Goal: Task Accomplishment & Management: Use online tool/utility

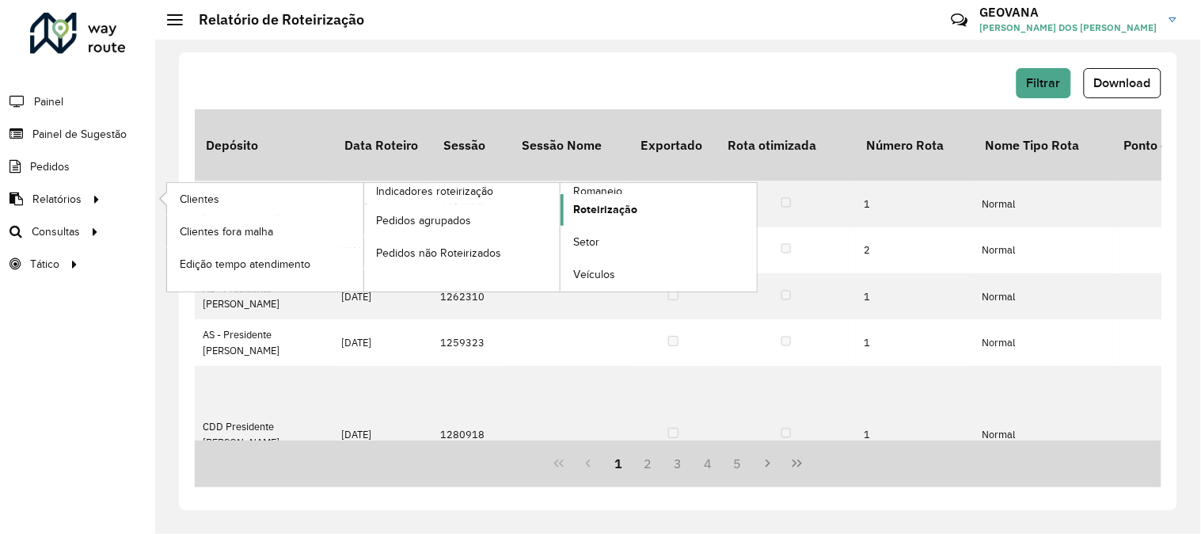
click at [616, 208] on span "Roteirização" at bounding box center [605, 209] width 64 height 17
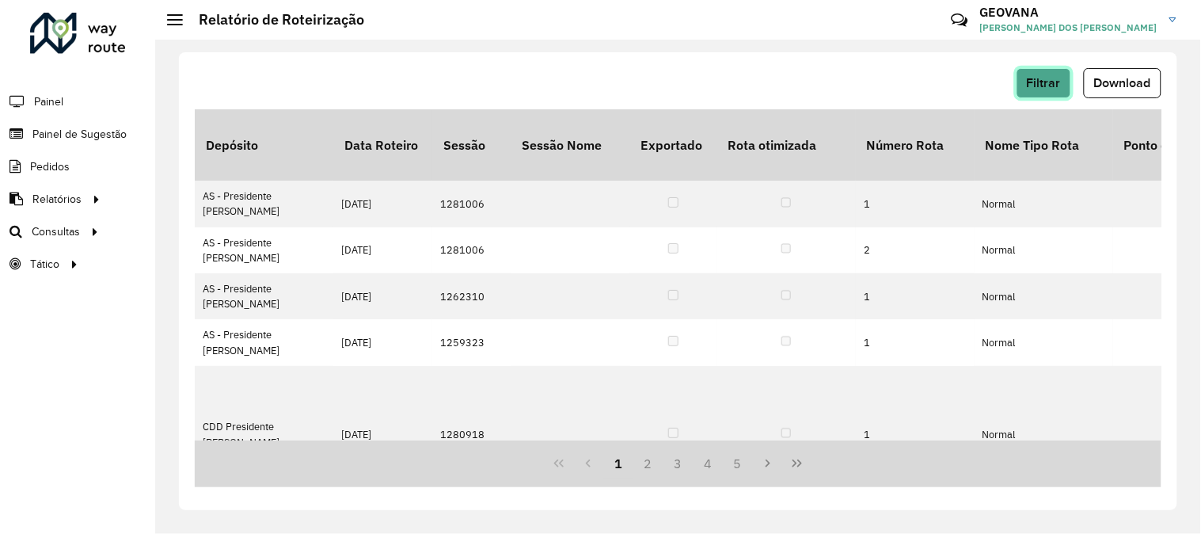
click at [1035, 83] on span "Filtrar" at bounding box center [1044, 82] width 34 height 13
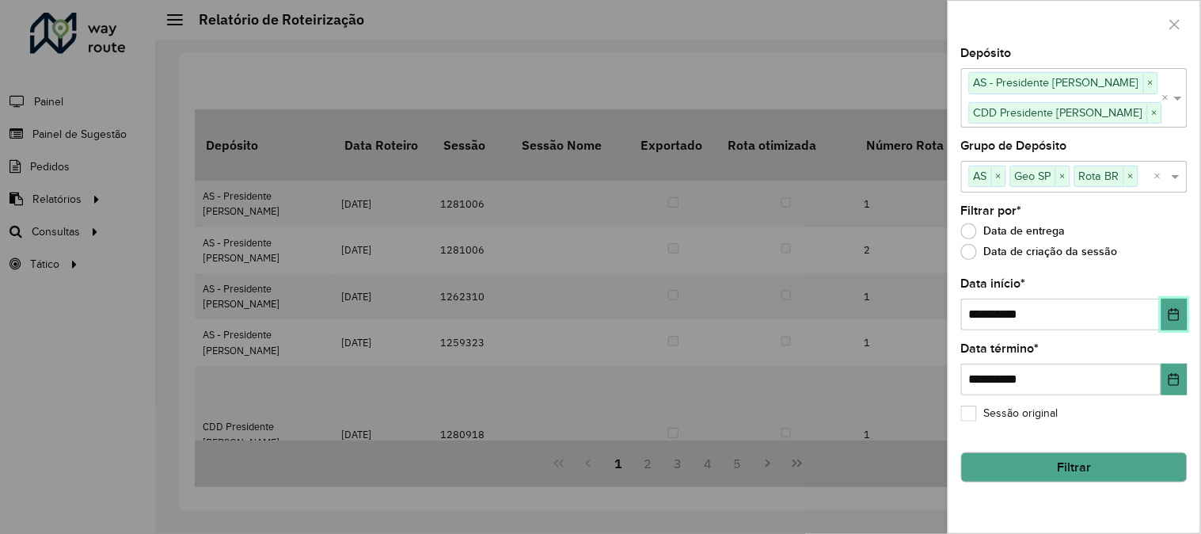
click at [1183, 318] on button "Choose Date" at bounding box center [1175, 315] width 26 height 32
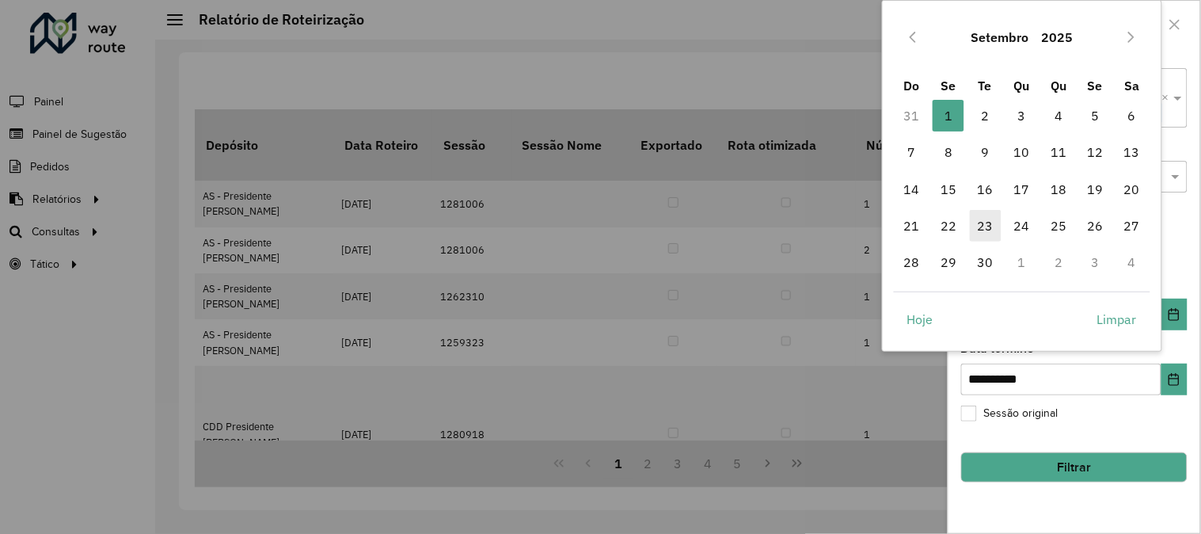
click at [987, 230] on span "23" at bounding box center [986, 226] width 32 height 32
type input "**********"
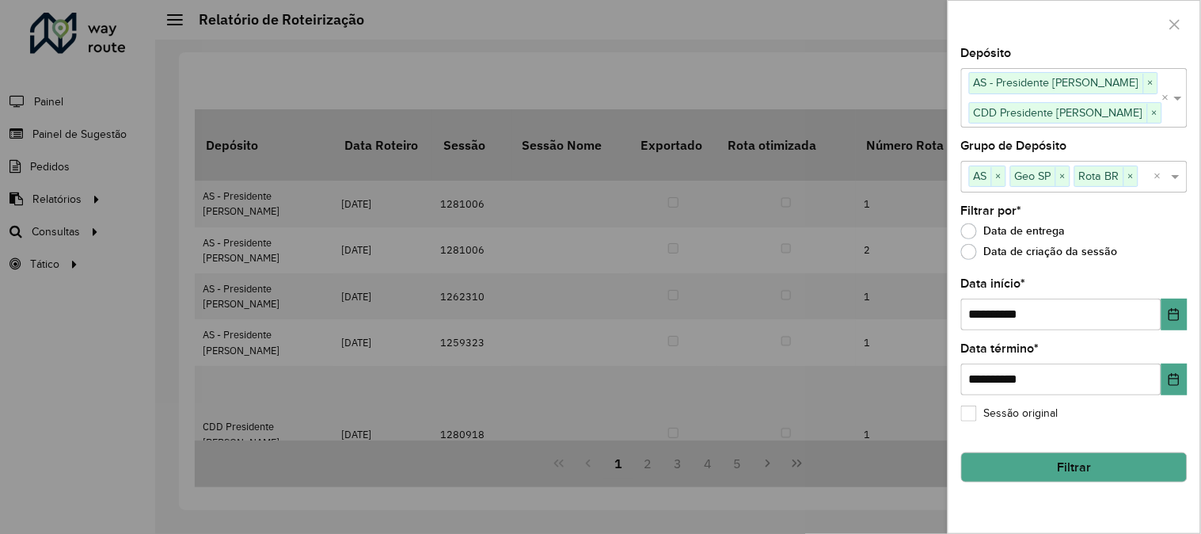
click at [1048, 459] on button "Filtrar" at bounding box center [1074, 467] width 226 height 30
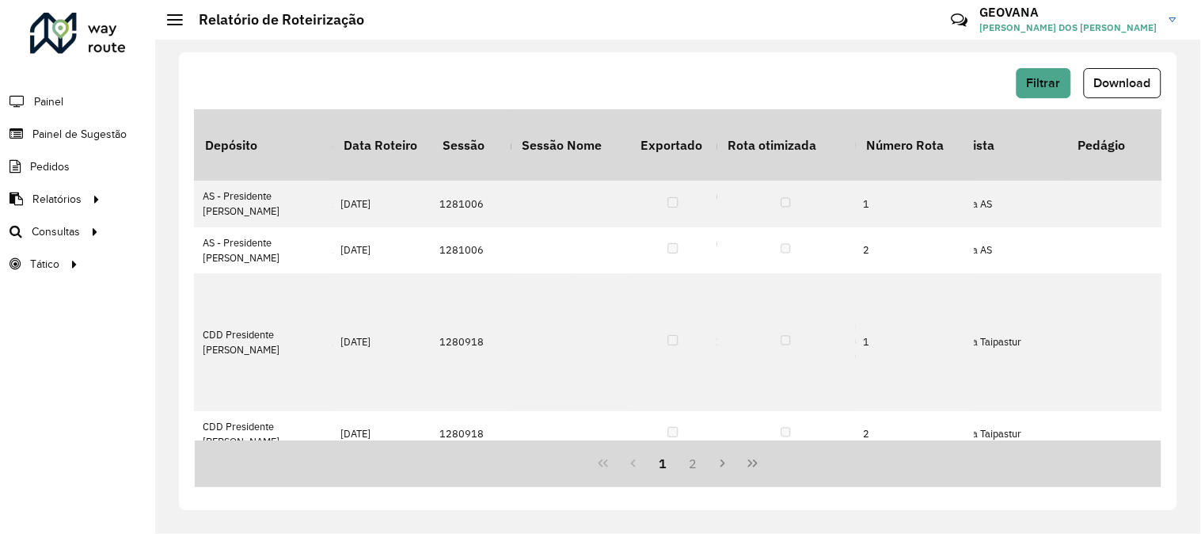
scroll to position [0, 698]
click at [1112, 87] on span "Download" at bounding box center [1122, 82] width 57 height 13
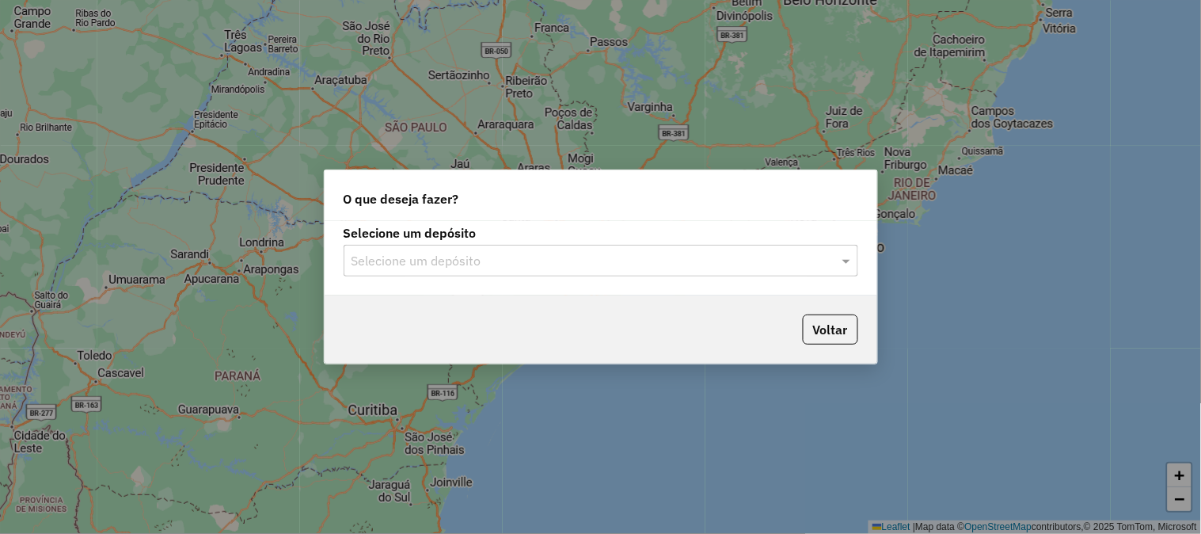
click at [436, 257] on input "text" at bounding box center [585, 261] width 467 height 19
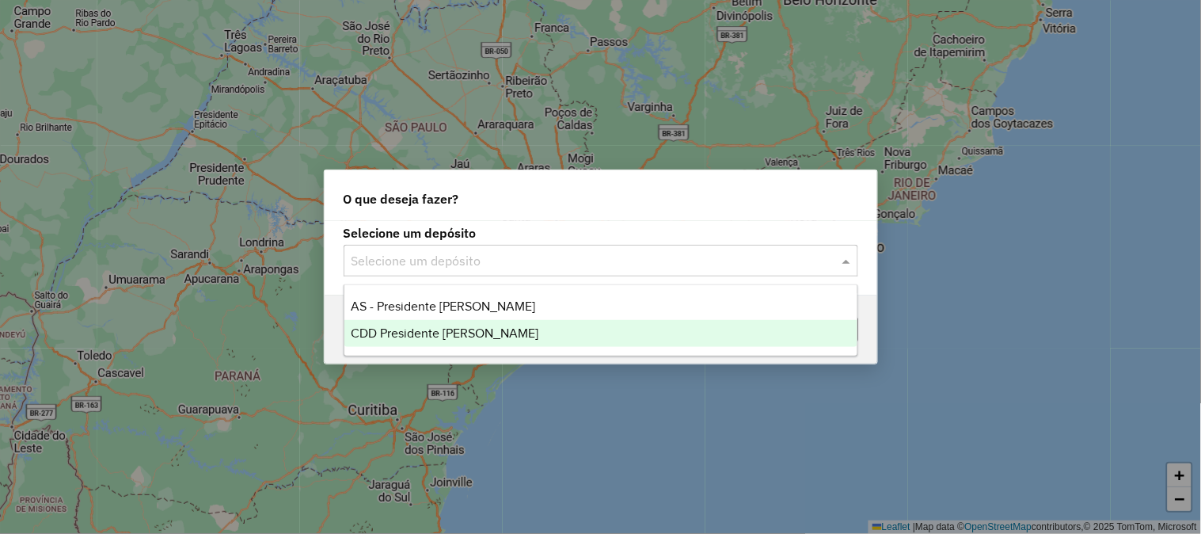
click at [417, 330] on span "CDD Presidente [PERSON_NAME]" at bounding box center [445, 332] width 188 height 13
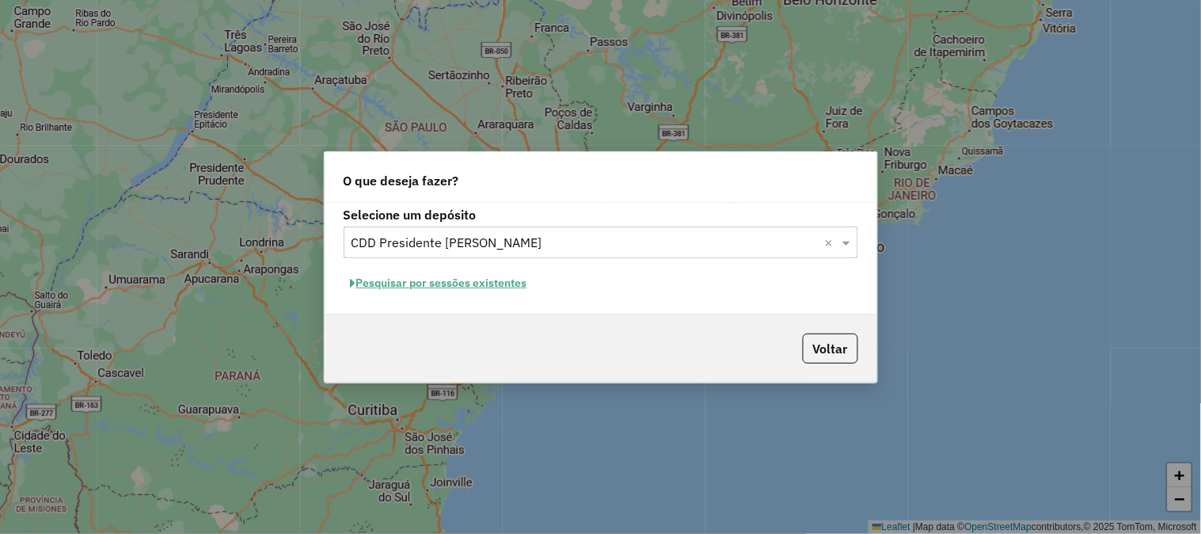
click at [442, 286] on button "Pesquisar por sessões existentes" at bounding box center [439, 283] width 191 height 25
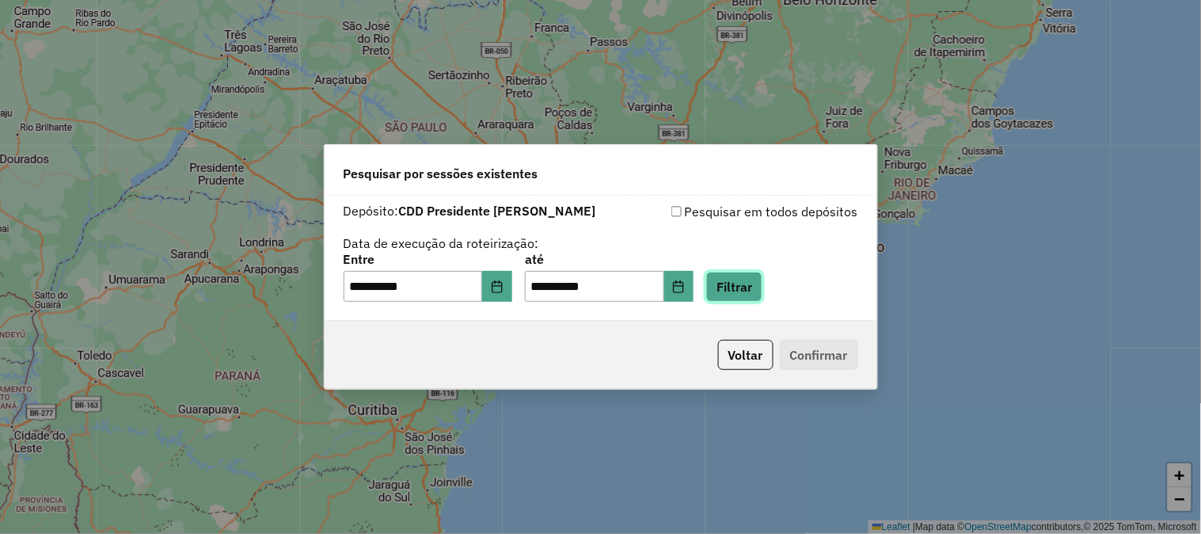
click at [763, 295] on button "Filtrar" at bounding box center [734, 287] width 56 height 30
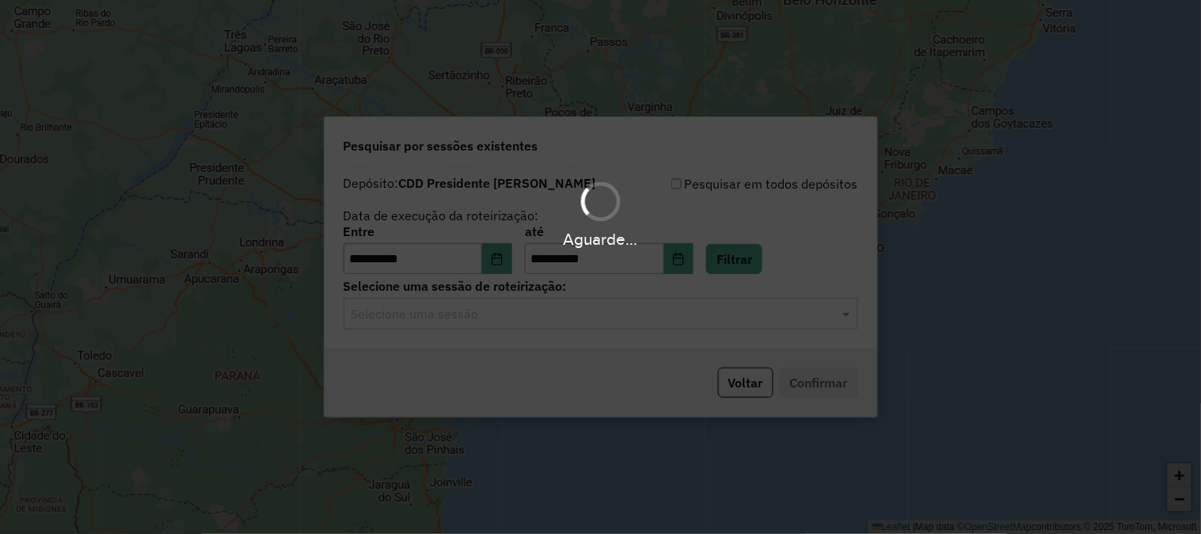
click at [474, 318] on input "text" at bounding box center [585, 314] width 467 height 19
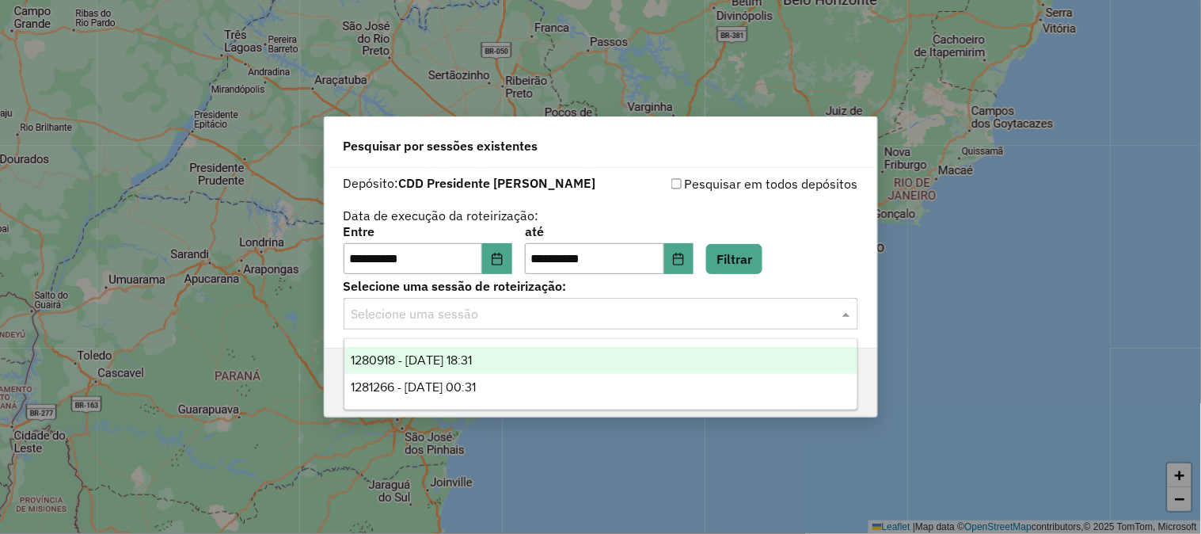
click at [472, 354] on span "1280918 - 23/09/2025 18:31" at bounding box center [411, 359] width 121 height 13
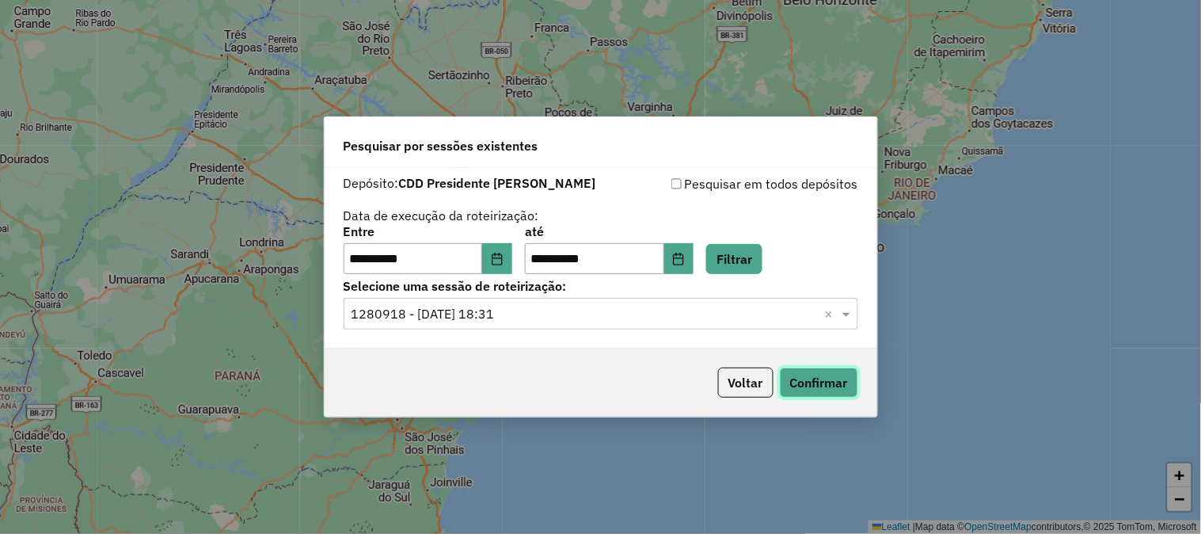
click at [825, 382] on button "Confirmar" at bounding box center [819, 382] width 78 height 30
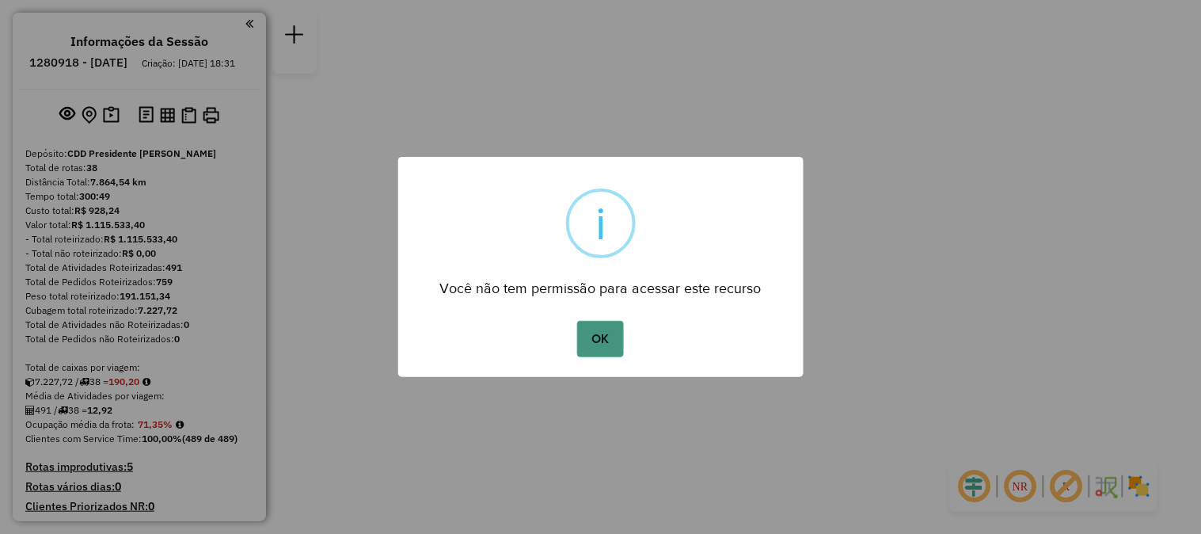
click at [600, 329] on button "OK" at bounding box center [600, 339] width 47 height 36
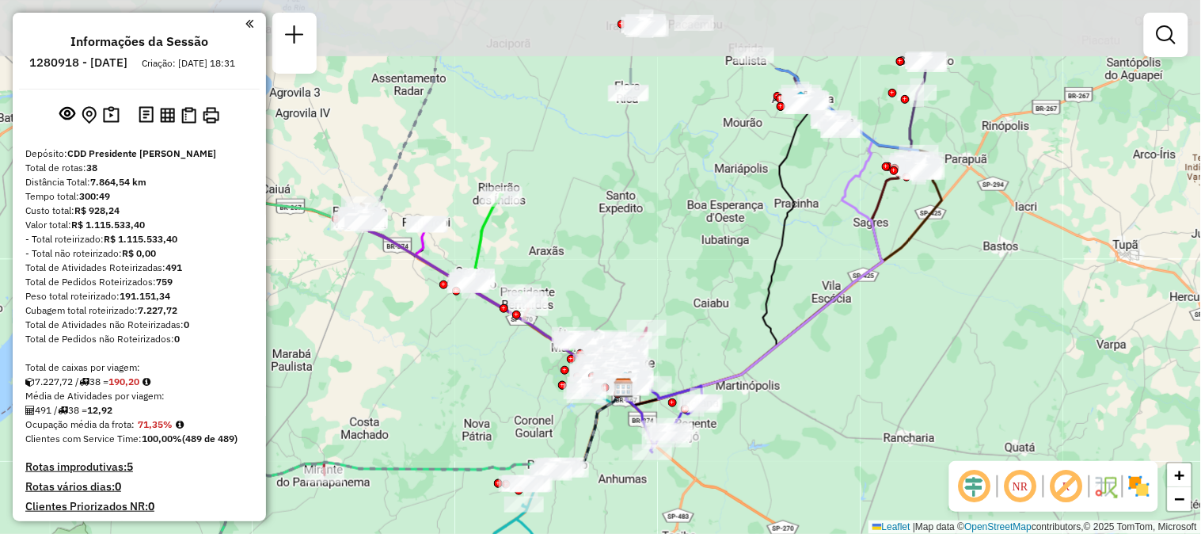
drag, startPoint x: 786, startPoint y: 367, endPoint x: 794, endPoint y: 454, distance: 87.5
click at [794, 454] on div "Janela de atendimento Grade de atendimento Capacidade Transportadoras Veículos …" at bounding box center [600, 267] width 1201 height 534
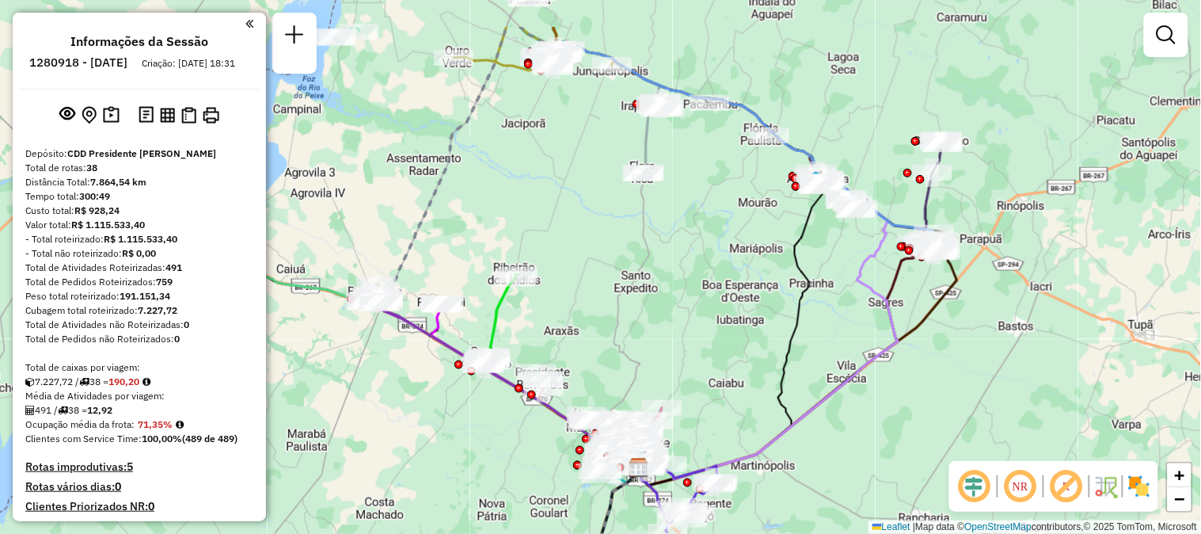
drag, startPoint x: 708, startPoint y: 250, endPoint x: 723, endPoint y: 330, distance: 81.4
click at [723, 330] on div "Janela de atendimento Grade de atendimento Capacidade Transportadoras Veículos …" at bounding box center [600, 267] width 1201 height 534
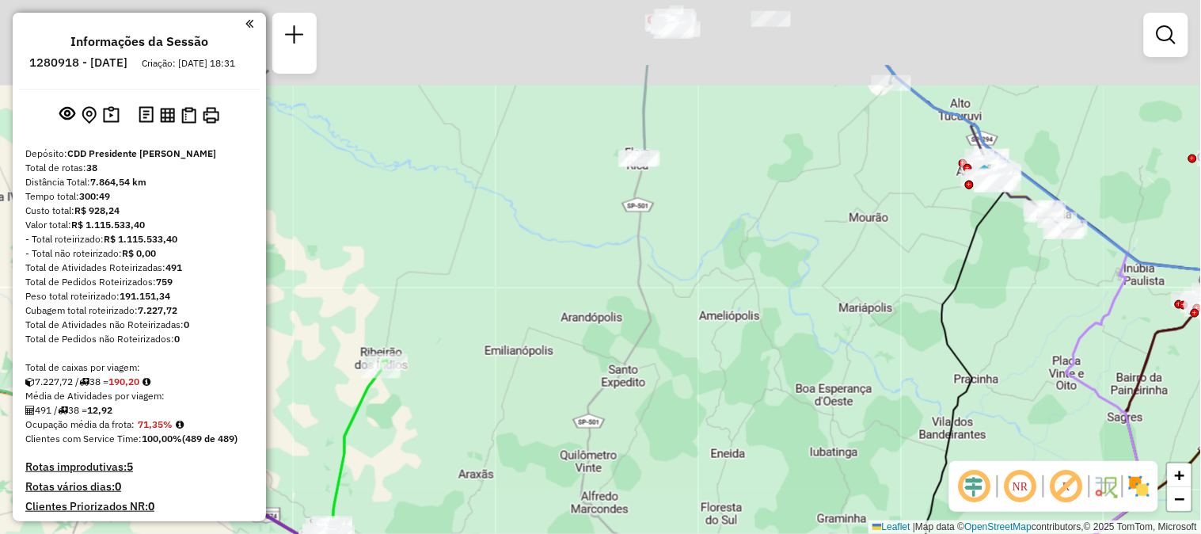
drag, startPoint x: 659, startPoint y: 226, endPoint x: 661, endPoint y: 361, distance: 135.4
click at [661, 361] on div "Janela de atendimento Grade de atendimento Capacidade Transportadoras Veículos …" at bounding box center [600, 267] width 1201 height 534
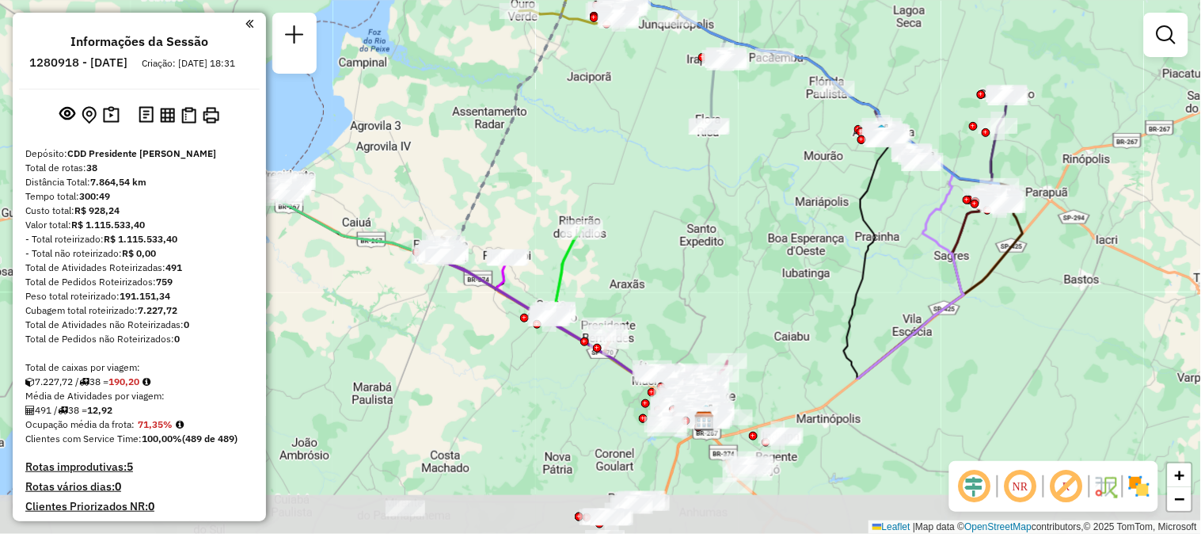
drag, startPoint x: 694, startPoint y: 370, endPoint x: 659, endPoint y: 157, distance: 216.0
click at [659, 157] on div "Janela de atendimento Grade de atendimento Capacidade Transportadoras Veículos …" at bounding box center [600, 267] width 1201 height 534
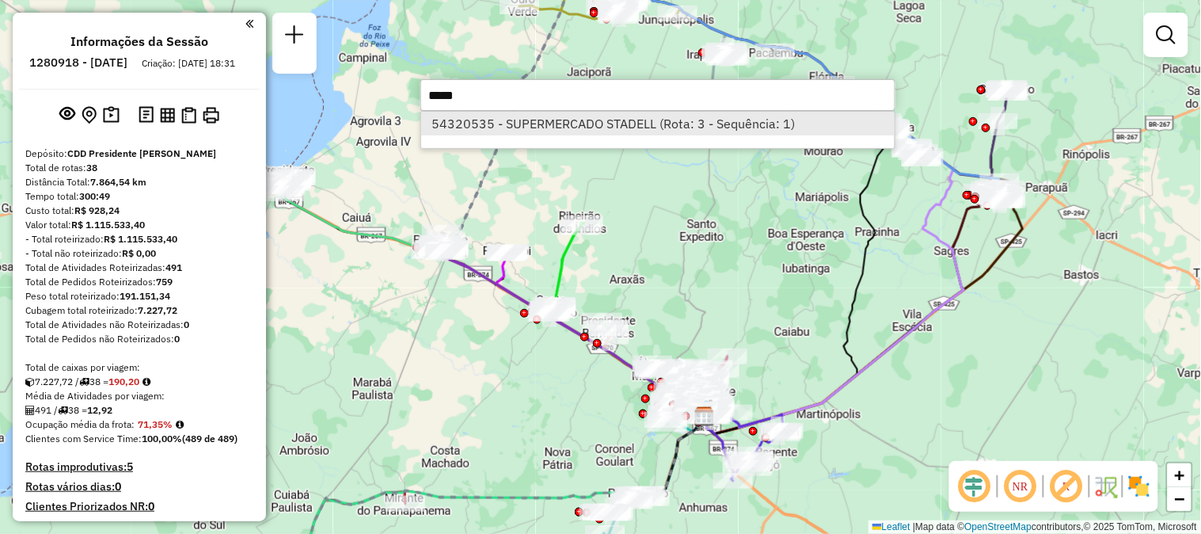
type input "*****"
click at [619, 131] on li "54320535 - SUPERMERCADO STADELL (Rota: 3 - Sequência: 1)" at bounding box center [658, 124] width 474 height 24
select select "**********"
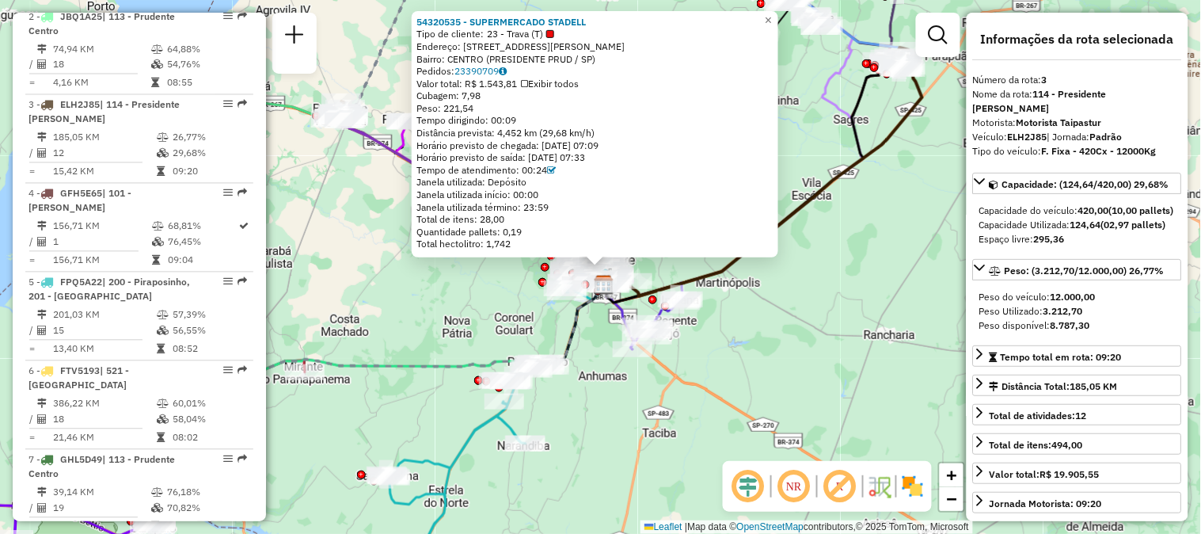
scroll to position [812, 0]
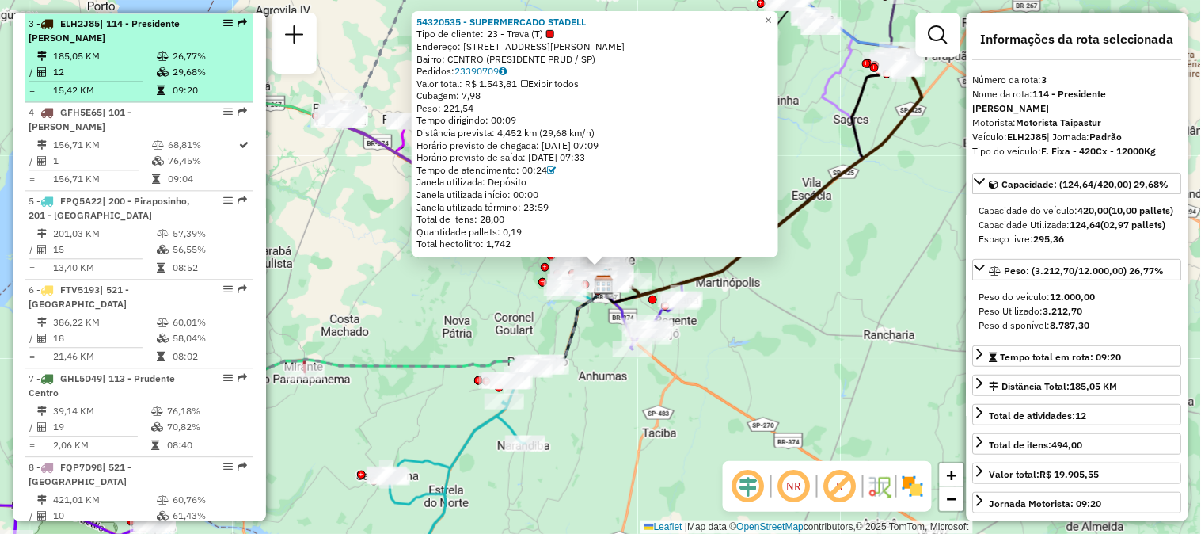
click at [144, 48] on td "185,05 KM" at bounding box center [104, 56] width 104 height 16
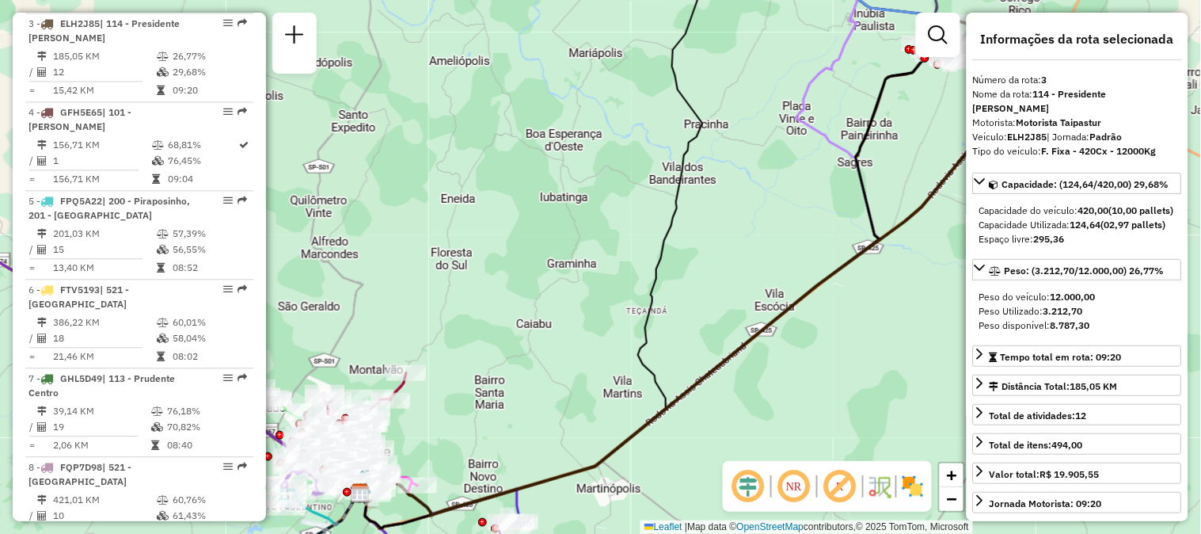
drag, startPoint x: 660, startPoint y: 225, endPoint x: 733, endPoint y: 232, distance: 74.0
click at [733, 232] on div "Janela de atendimento Grade de atendimento Capacidade Transportadoras Veículos …" at bounding box center [600, 267] width 1201 height 534
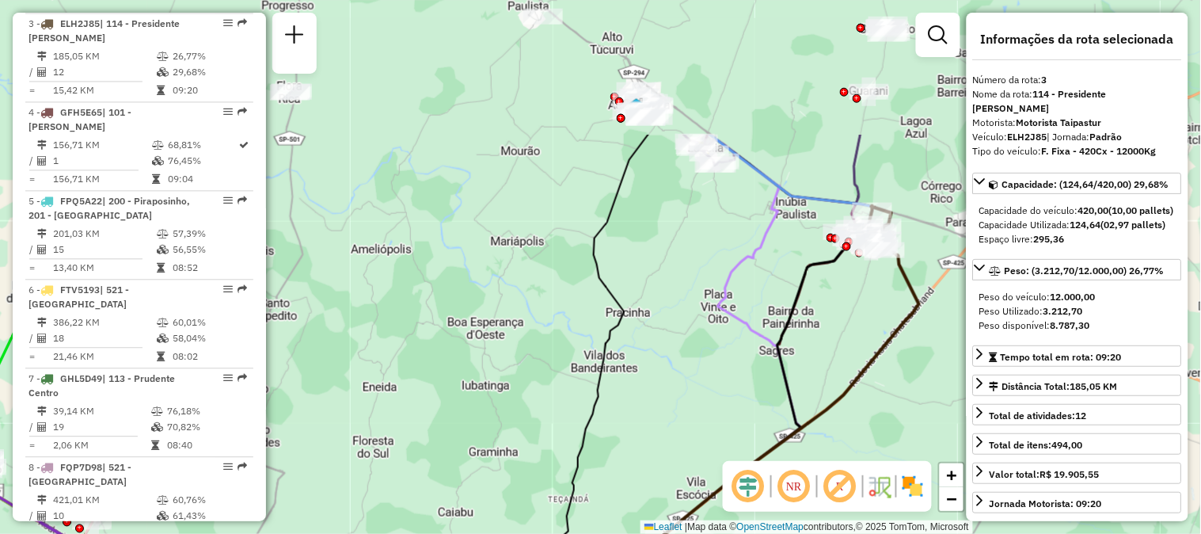
drag, startPoint x: 736, startPoint y: 204, endPoint x: 657, endPoint y: 392, distance: 203.7
click at [657, 392] on div "Janela de atendimento Grade de atendimento Capacidade Transportadoras Veículos …" at bounding box center [600, 267] width 1201 height 534
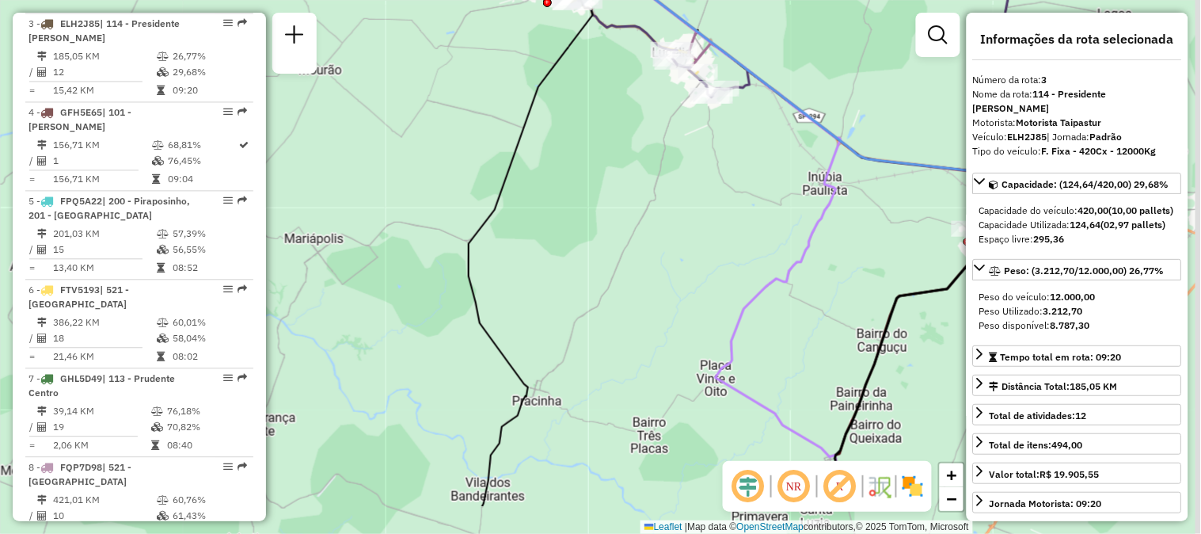
drag, startPoint x: 707, startPoint y: 203, endPoint x: 578, endPoint y: 122, distance: 152.3
click at [578, 122] on div "Janela de atendimento Grade de atendimento Capacidade Transportadoras Veículos …" at bounding box center [600, 267] width 1201 height 534
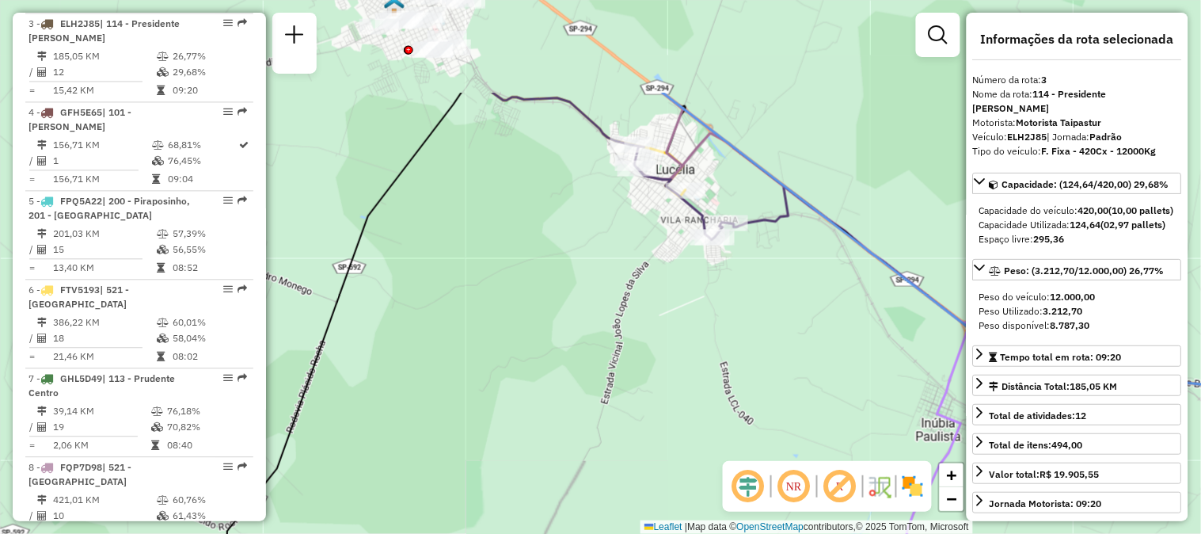
drag, startPoint x: 677, startPoint y: 120, endPoint x: 630, endPoint y: 261, distance: 148.5
click at [630, 266] on div "Janela de atendimento Grade de atendimento Capacidade Transportadoras Veículos …" at bounding box center [600, 267] width 1201 height 534
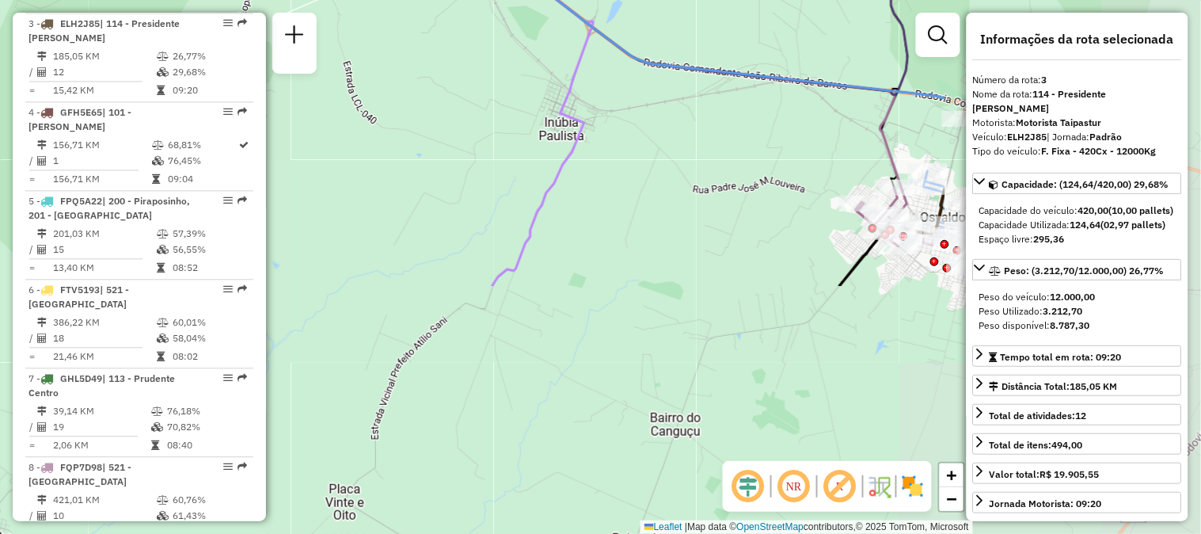
drag, startPoint x: 683, startPoint y: 287, endPoint x: 306, endPoint y: -16, distance: 483.3
click at [306, 0] on html "Aguarde... Pop-up bloqueado! Seu navegador bloqueou automáticamente a abertura …" at bounding box center [600, 267] width 1201 height 534
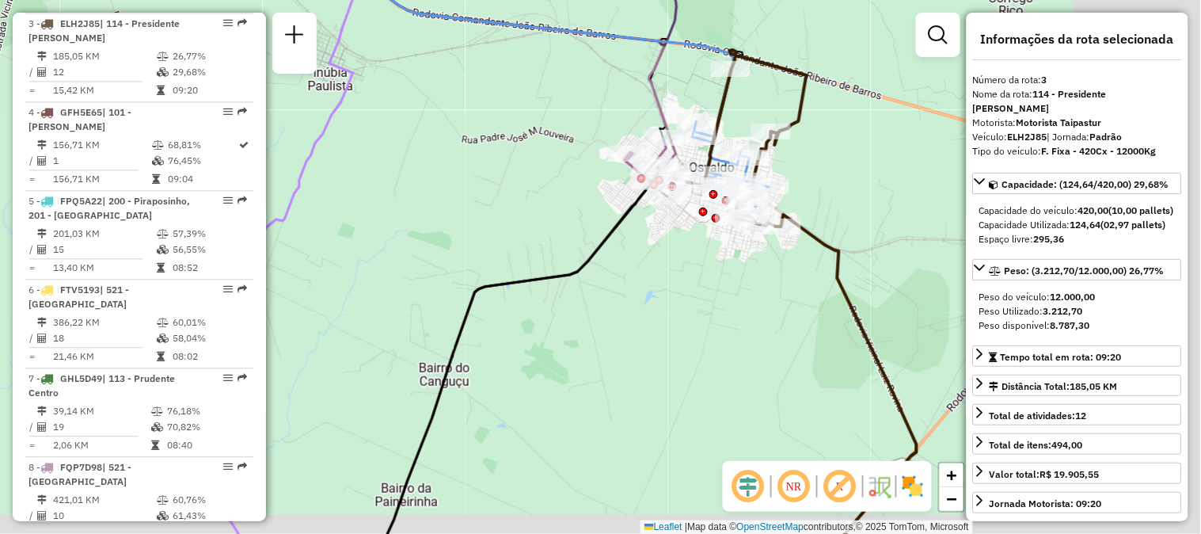
drag, startPoint x: 652, startPoint y: 195, endPoint x: 475, endPoint y: 124, distance: 190.1
click at [475, 124] on div "Janela de atendimento Grade de atendimento Capacidade Transportadoras Veículos …" at bounding box center [600, 267] width 1201 height 534
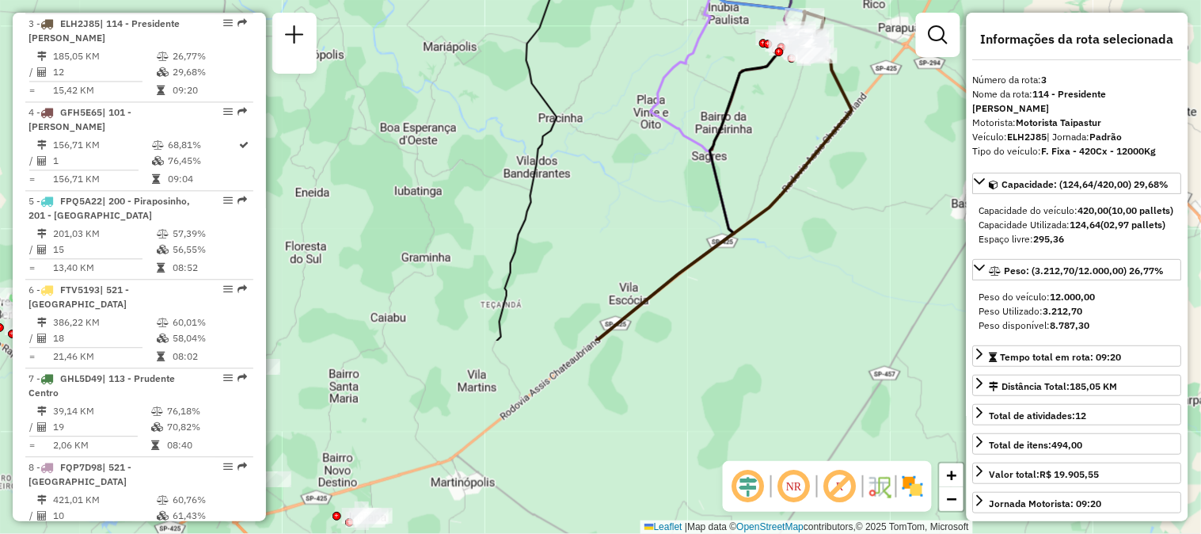
drag, startPoint x: 705, startPoint y: 383, endPoint x: 806, endPoint y: 128, distance: 274.4
click at [806, 128] on div "Janela de atendimento Grade de atendimento Capacidade Transportadoras Veículos …" at bounding box center [600, 267] width 1201 height 534
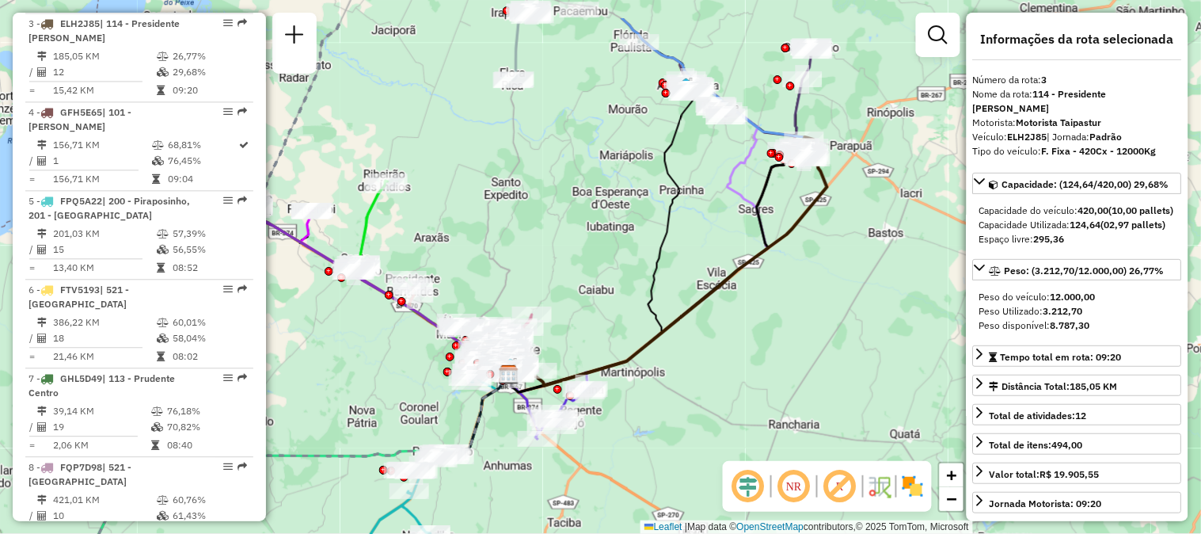
drag, startPoint x: 739, startPoint y: 272, endPoint x: 735, endPoint y: 344, distance: 72.2
click at [735, 344] on div "Janela de atendimento Grade de atendimento Capacidade Transportadoras Veículos …" at bounding box center [600, 267] width 1201 height 534
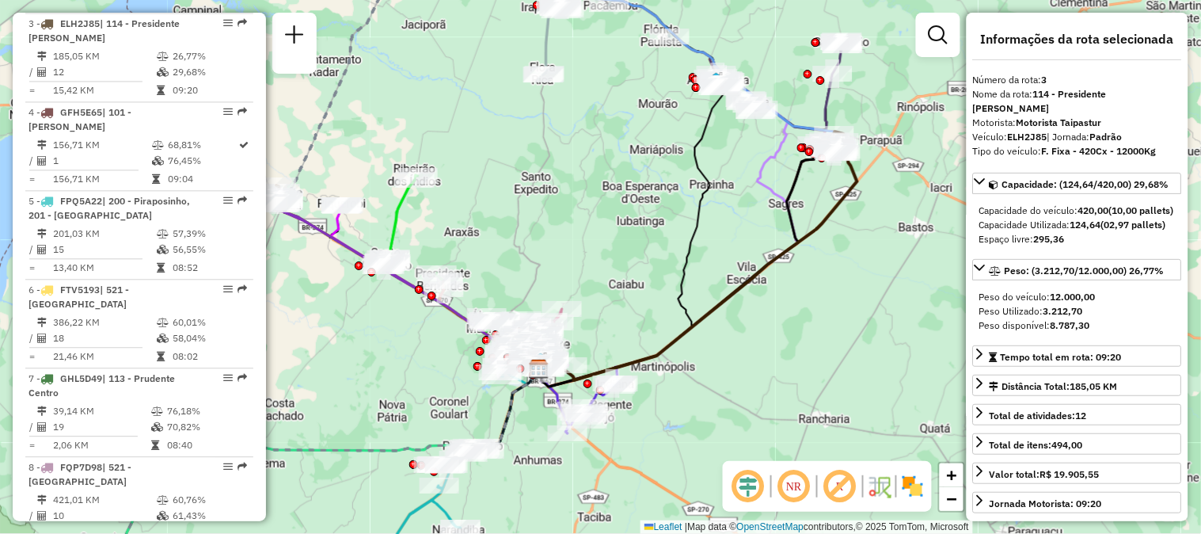
drag, startPoint x: 732, startPoint y: 355, endPoint x: 762, endPoint y: 349, distance: 29.8
click at [762, 349] on div "Janela de atendimento Grade de atendimento Capacidade Transportadoras Veículos …" at bounding box center [600, 267] width 1201 height 534
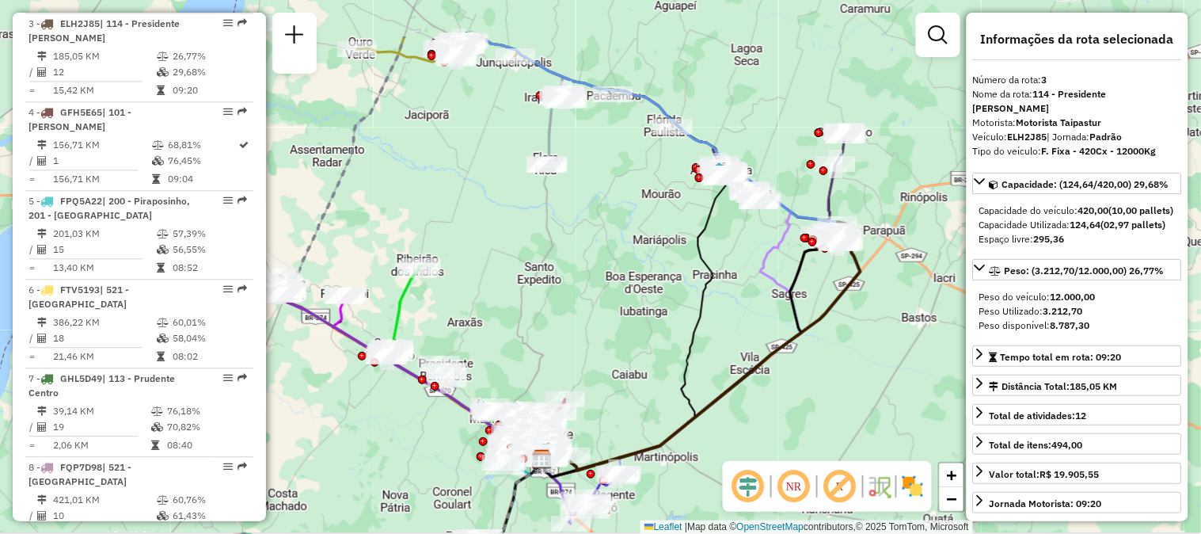
drag, startPoint x: 616, startPoint y: 184, endPoint x: 619, endPoint y: 274, distance: 90.3
click at [619, 274] on div "Janela de atendimento Grade de atendimento Capacidade Transportadoras Veículos …" at bounding box center [600, 267] width 1201 height 534
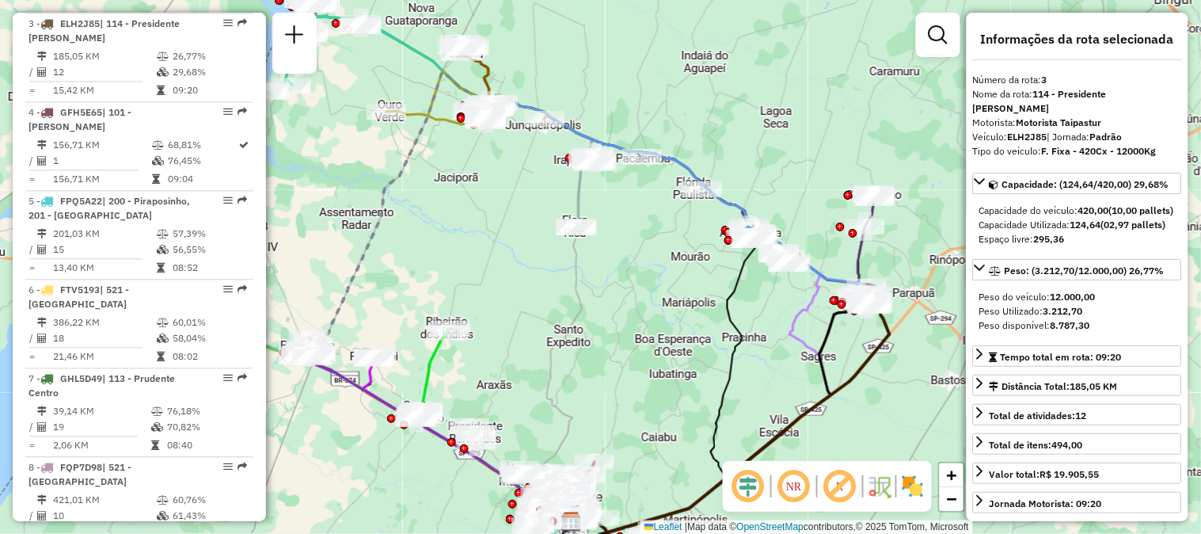
drag, startPoint x: 568, startPoint y: 196, endPoint x: 595, endPoint y: 257, distance: 67.7
click at [595, 257] on div "Janela de atendimento Grade de atendimento Capacidade Transportadoras Veículos …" at bounding box center [600, 267] width 1201 height 534
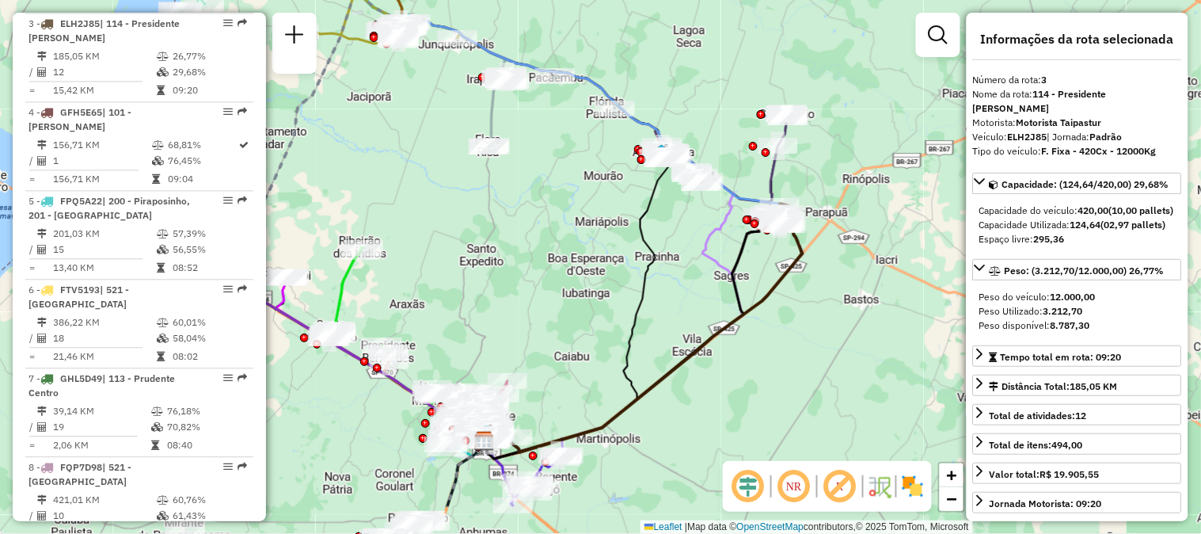
drag, startPoint x: 694, startPoint y: 312, endPoint x: 607, endPoint y: 231, distance: 118.8
click at [607, 231] on div "Janela de atendimento Grade de atendimento Capacidade Transportadoras Veículos …" at bounding box center [600, 267] width 1201 height 534
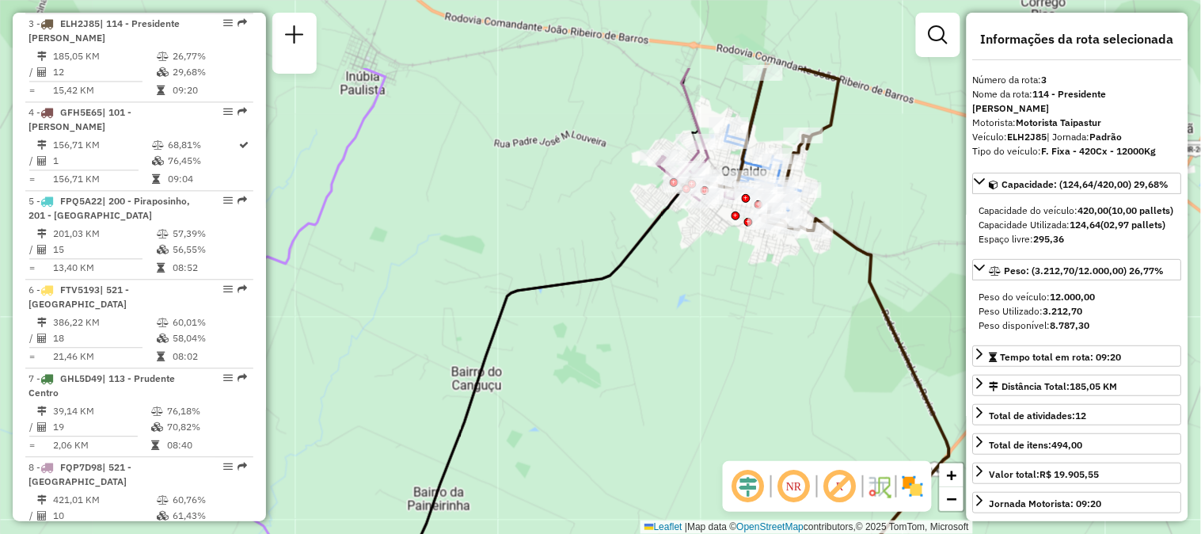
drag, startPoint x: 772, startPoint y: 191, endPoint x: 746, endPoint y: 318, distance: 130.1
click at [746, 318] on div "Janela de atendimento Grade de atendimento Capacidade Transportadoras Veículos …" at bounding box center [600, 267] width 1201 height 534
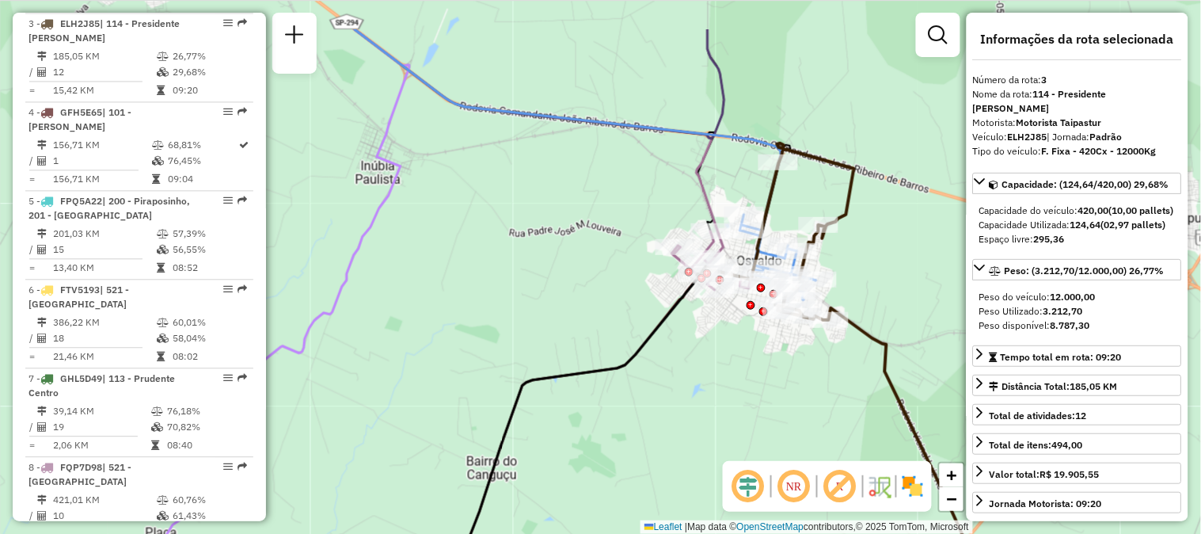
drag, startPoint x: 587, startPoint y: 146, endPoint x: 605, endPoint y: 246, distance: 102.2
click at [605, 246] on div "Janela de atendimento Grade de atendimento Capacidade Transportadoras Veículos …" at bounding box center [600, 267] width 1201 height 534
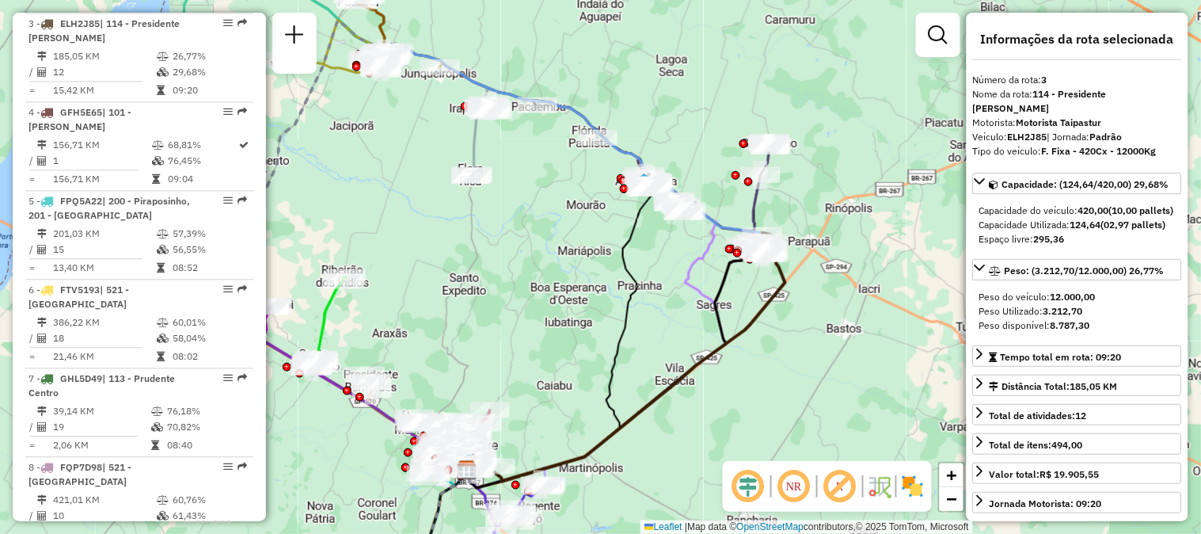
drag, startPoint x: 535, startPoint y: 279, endPoint x: 620, endPoint y: 261, distance: 86.5
click at [620, 261] on icon at bounding box center [561, 333] width 188 height 310
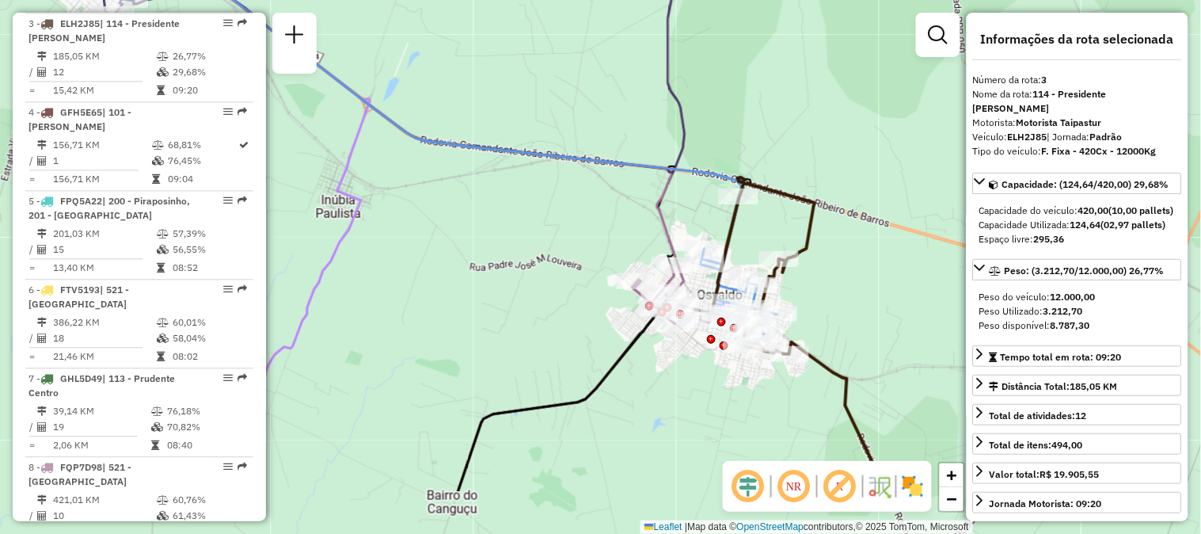
drag, startPoint x: 818, startPoint y: 249, endPoint x: 801, endPoint y: 157, distance: 94.1
click at [801, 157] on div "Janela de atendimento Grade de atendimento Capacidade Transportadoras Veículos …" at bounding box center [600, 267] width 1201 height 534
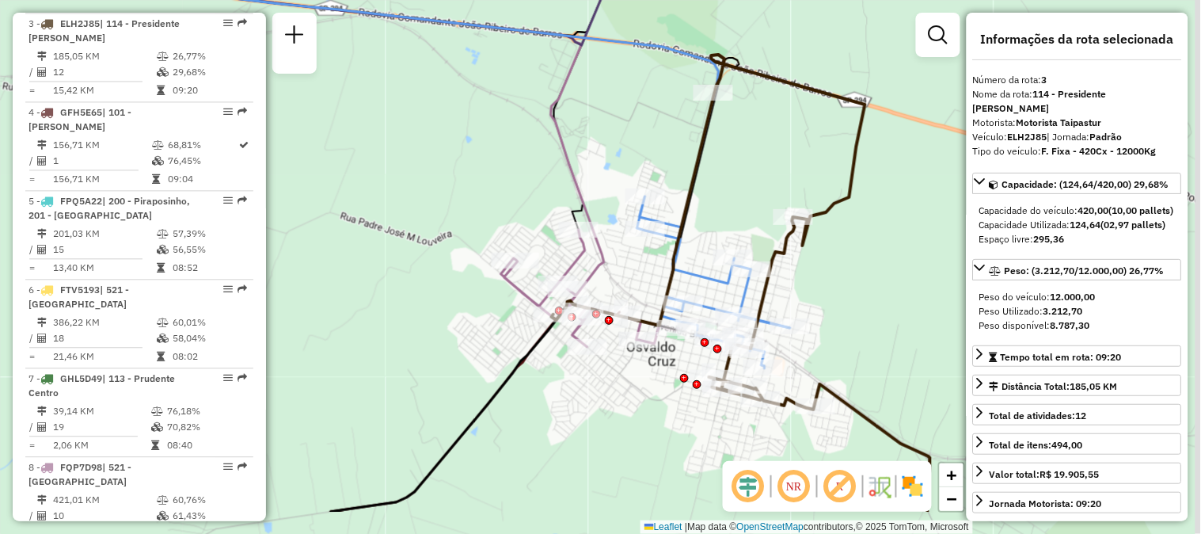
drag, startPoint x: 755, startPoint y: 233, endPoint x: 746, endPoint y: 170, distance: 63.3
click at [746, 170] on div "Janela de atendimento Grade de atendimento Capacidade Transportadoras Veículos …" at bounding box center [600, 267] width 1201 height 534
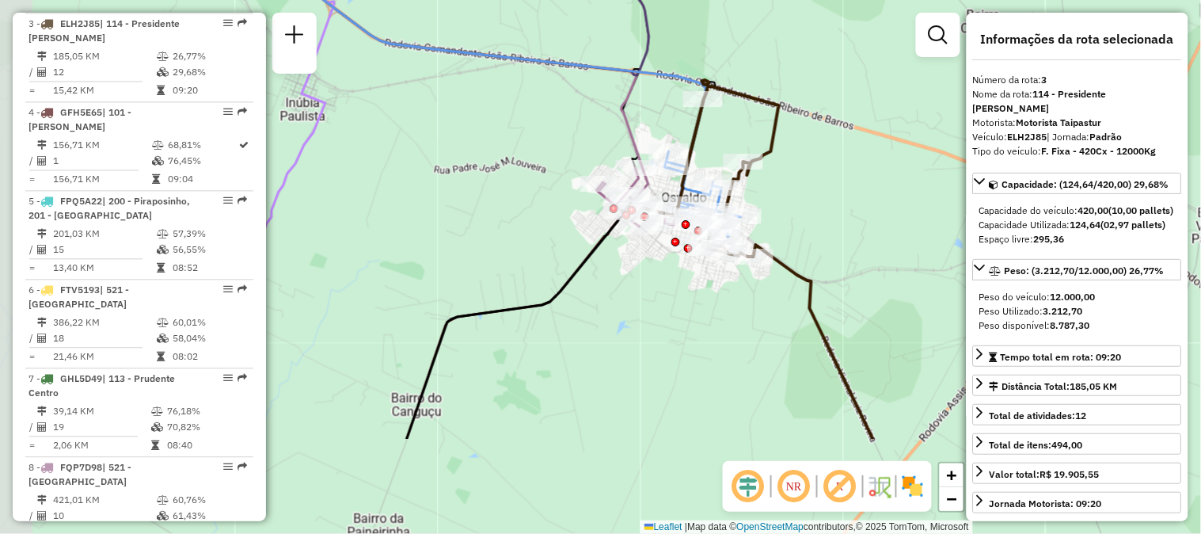
drag, startPoint x: 548, startPoint y: 445, endPoint x: 642, endPoint y: 259, distance: 208.6
click at [642, 259] on div "Janela de atendimento Grade de atendimento Capacidade Transportadoras Veículos …" at bounding box center [600, 267] width 1201 height 534
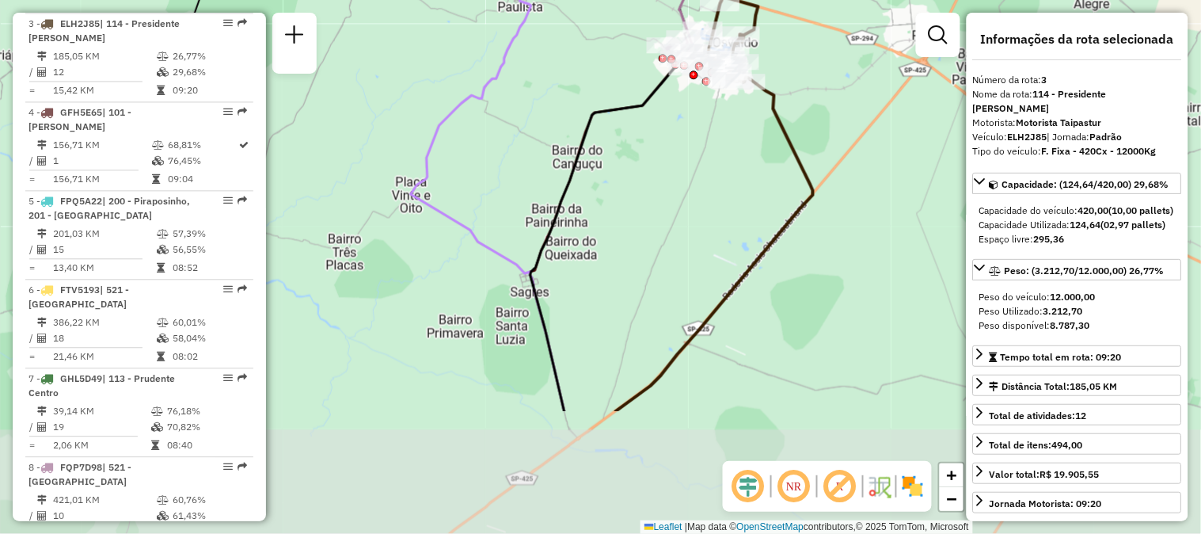
drag, startPoint x: 618, startPoint y: 276, endPoint x: 645, endPoint y: 184, distance: 95.7
click at [645, 184] on div "Janela de atendimento Grade de atendimento Capacidade Transportadoras Veículos …" at bounding box center [600, 267] width 1201 height 534
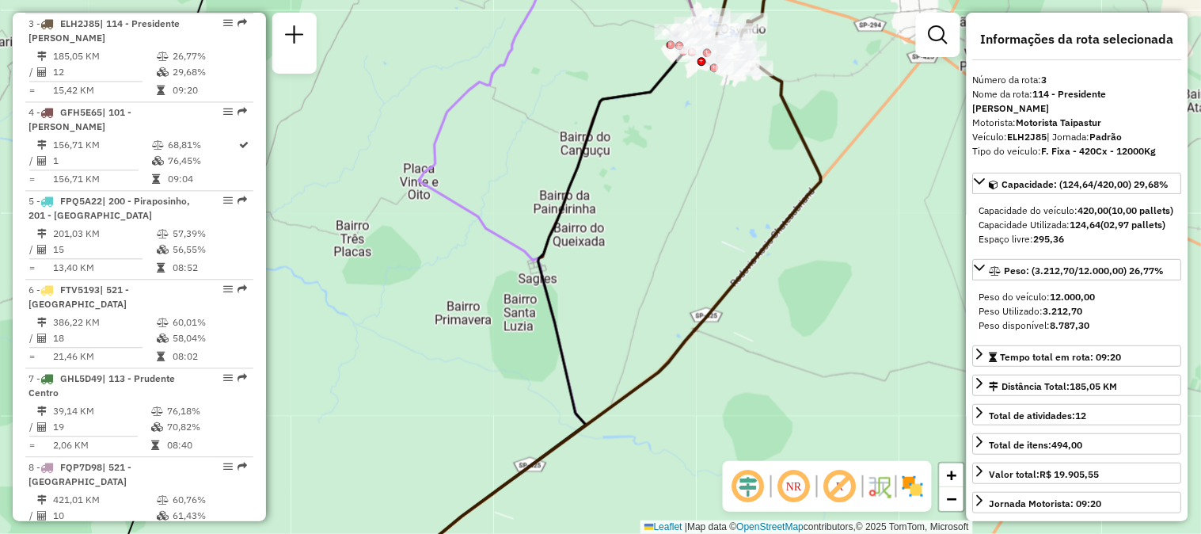
drag, startPoint x: 619, startPoint y: 295, endPoint x: 623, endPoint y: 285, distance: 11.0
click at [623, 285] on div "Janela de atendimento Grade de atendimento Capacidade Transportadoras Veículos …" at bounding box center [600, 267] width 1201 height 534
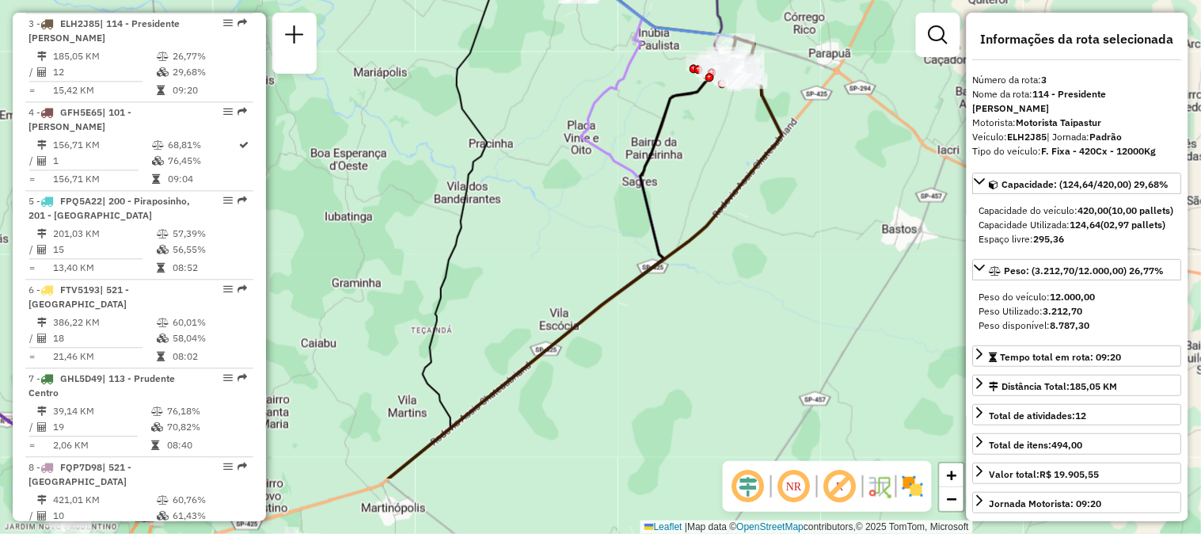
drag, startPoint x: 665, startPoint y: 382, endPoint x: 722, endPoint y: 302, distance: 98.9
click at [722, 302] on div "Janela de atendimento Grade de atendimento Capacidade Transportadoras Veículos …" at bounding box center [600, 267] width 1201 height 534
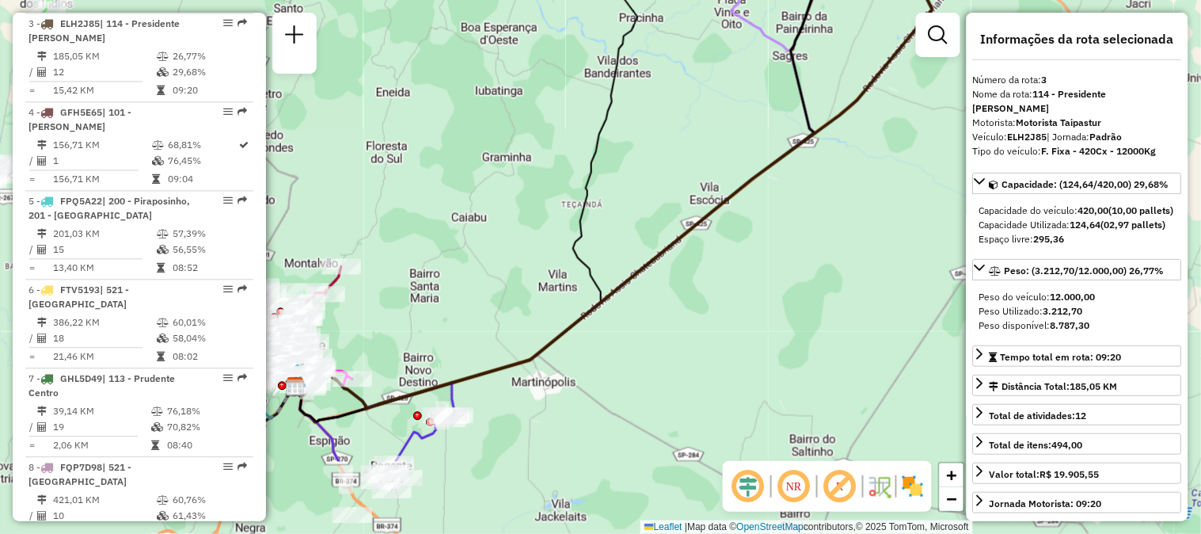
drag, startPoint x: 519, startPoint y: 263, endPoint x: 668, endPoint y: 139, distance: 194.6
click at [668, 139] on div "Janela de atendimento Grade de atendimento Capacidade Transportadoras Veículos …" at bounding box center [600, 267] width 1201 height 534
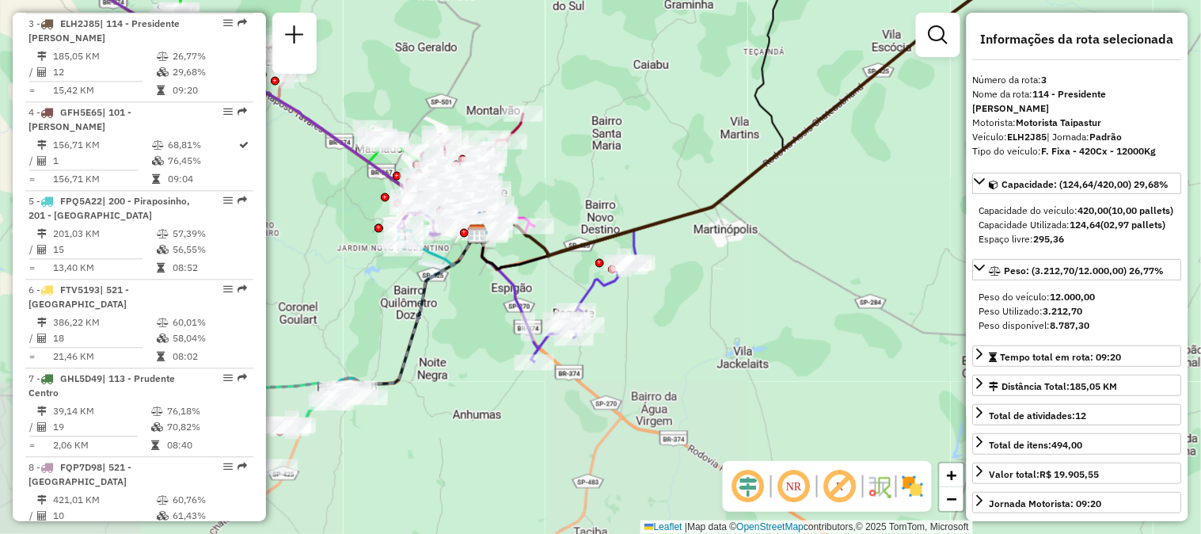
drag, startPoint x: 454, startPoint y: 269, endPoint x: 636, endPoint y: 116, distance: 237.8
click at [636, 116] on div "Janela de atendimento Grade de atendimento Capacidade Transportadoras Veículos …" at bounding box center [600, 267] width 1201 height 534
